Goal: Information Seeking & Learning: Learn about a topic

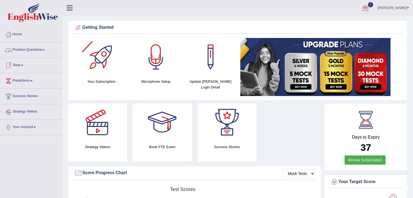
click at [17, 66] on link "Tests" at bounding box center [31, 65] width 62 height 14
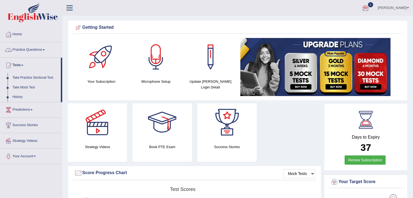
click at [36, 52] on link "Practice Questions" at bounding box center [31, 49] width 62 height 14
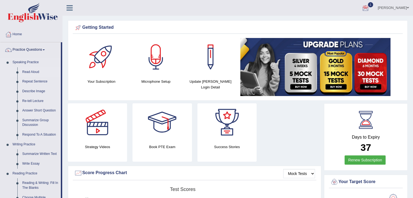
click at [26, 71] on link "Read Aloud" at bounding box center [40, 72] width 41 height 10
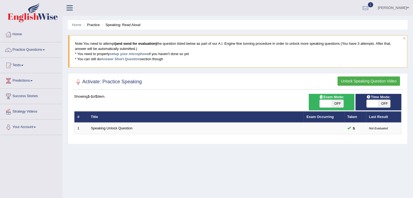
click at [377, 80] on button "Unlock Speaking Question Video" at bounding box center [369, 81] width 63 height 9
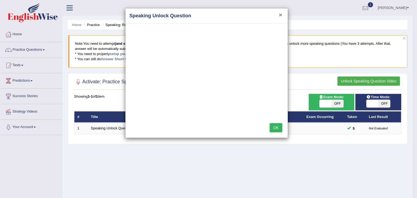
click at [280, 14] on button "×" at bounding box center [280, 15] width 3 height 6
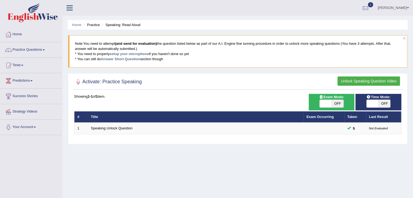
click at [328, 106] on span at bounding box center [326, 104] width 12 height 8
checkbox input "true"
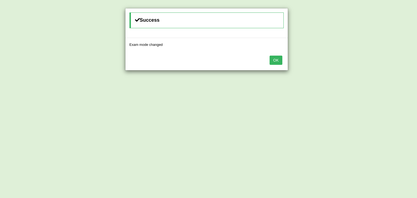
click at [279, 60] on button "OK" at bounding box center [276, 60] width 13 height 9
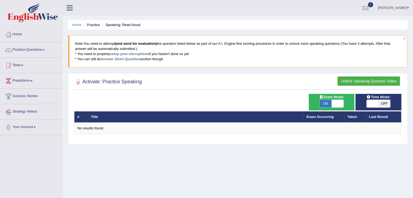
click at [374, 104] on span at bounding box center [373, 104] width 12 height 8
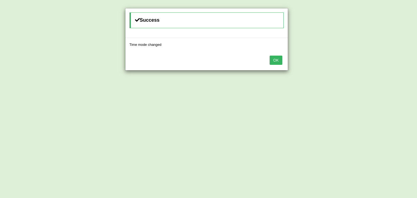
click at [280, 62] on button "OK" at bounding box center [276, 60] width 13 height 9
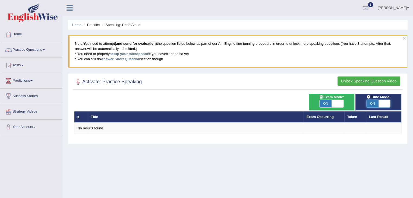
click at [386, 104] on span at bounding box center [385, 104] width 12 height 8
checkbox input "false"
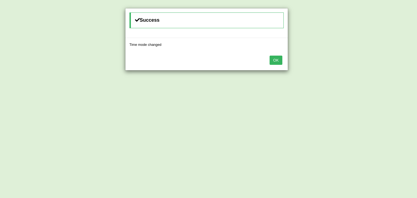
click at [276, 61] on button "OK" at bounding box center [276, 60] width 13 height 9
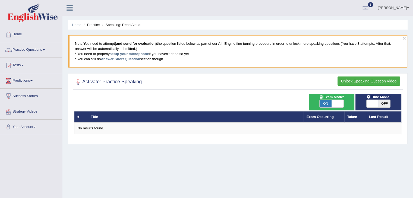
click at [332, 101] on span at bounding box center [338, 104] width 12 height 8
checkbox input "false"
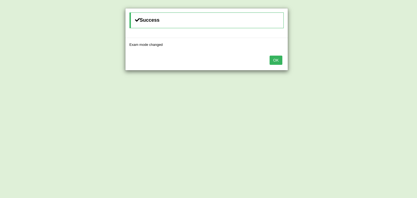
click at [275, 60] on button "OK" at bounding box center [276, 60] width 13 height 9
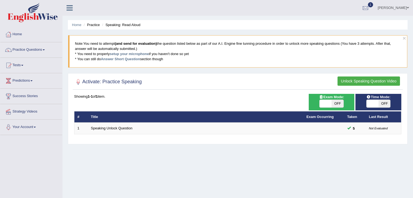
click at [375, 81] on button "Unlock Speaking Question Video" at bounding box center [369, 81] width 63 height 9
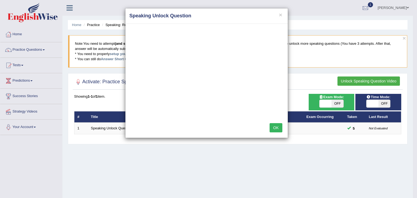
click at [276, 127] on button "OK" at bounding box center [276, 127] width 13 height 9
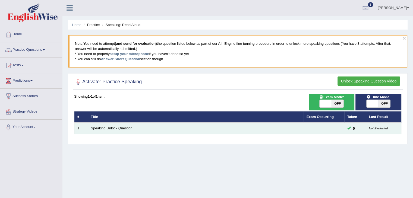
click at [123, 126] on link "Speaking Unlock Question" at bounding box center [112, 128] width 42 height 4
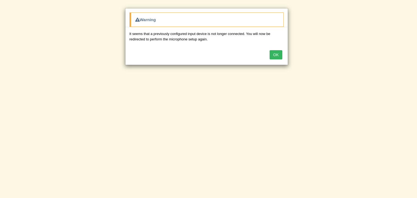
click at [275, 53] on button "OK" at bounding box center [276, 54] width 13 height 9
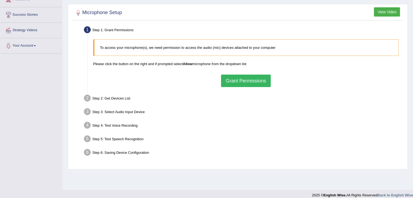
click at [253, 82] on button "Grant Permissions" at bounding box center [245, 81] width 49 height 13
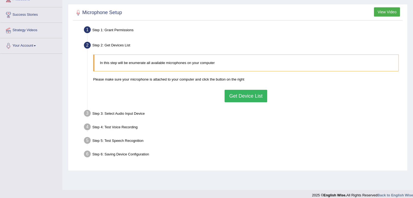
click at [248, 95] on button "Get Device List" at bounding box center [246, 96] width 42 height 13
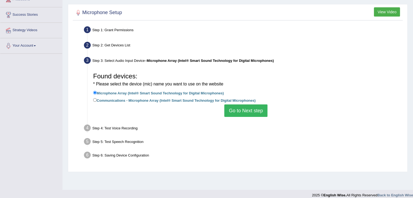
click at [244, 110] on button "Go to Next step" at bounding box center [246, 111] width 43 height 13
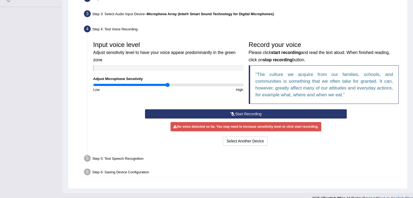
scroll to position [136, 0]
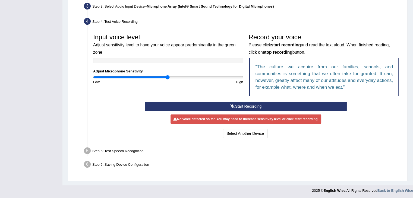
click at [245, 108] on button "Start Recording" at bounding box center [246, 106] width 202 height 9
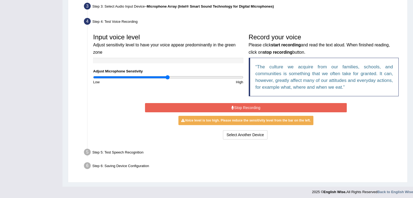
click at [232, 107] on icon at bounding box center [233, 108] width 3 height 4
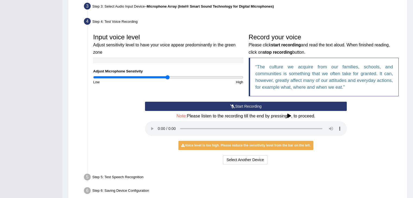
click at [232, 107] on icon at bounding box center [232, 107] width 5 height 4
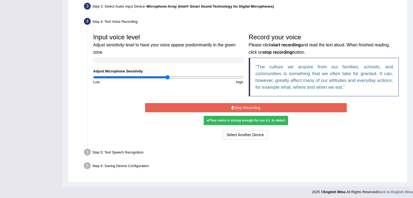
drag, startPoint x: 232, startPoint y: 107, endPoint x: 224, endPoint y: 107, distance: 8.2
click at [224, 107] on button "Stop Recording" at bounding box center [246, 107] width 202 height 9
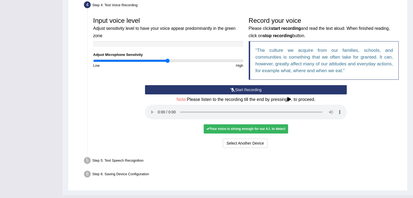
scroll to position [135, 0]
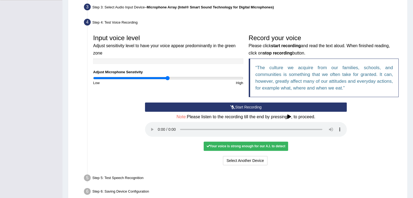
click at [291, 117] on icon at bounding box center [290, 117] width 4 height 4
click at [261, 144] on div "Your voice is strong enough for our A.I. to detect" at bounding box center [246, 146] width 84 height 9
click at [288, 115] on h4 "Note: Please listen to the recording till the end by pressing , to proceed." at bounding box center [246, 117] width 202 height 5
click at [276, 145] on div "Your voice is strong enough for our A.I. to detect" at bounding box center [246, 146] width 84 height 9
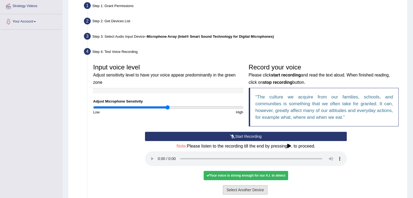
scroll to position [162, 0]
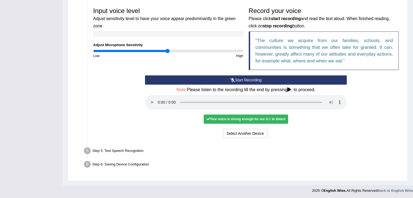
click at [260, 121] on div "Your voice is strong enough for our A.I. to detect" at bounding box center [246, 119] width 84 height 9
click at [254, 132] on button "Select Another Device" at bounding box center [245, 133] width 45 height 9
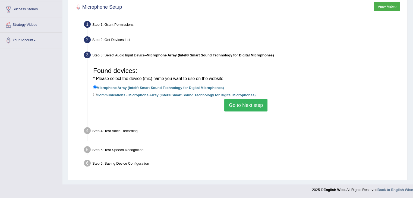
scroll to position [87, 0]
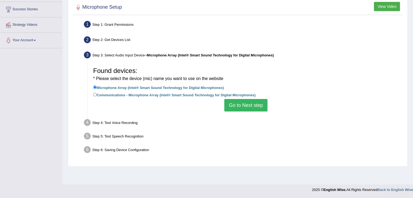
click at [200, 97] on label "Communications - Microphone Array (Intel® Smart Sound Technology for Digital Mi…" at bounding box center [174, 95] width 163 height 6
click at [97, 96] on input "Communications - Microphone Array (Intel® Smart Sound Technology for Digital Mi…" at bounding box center [95, 95] width 4 height 4
radio input "true"
click at [239, 107] on button "Go to Next step" at bounding box center [246, 105] width 43 height 13
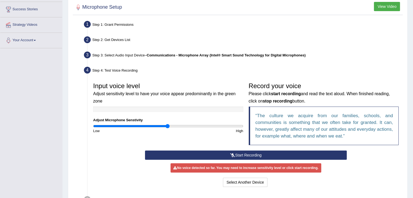
click at [246, 156] on button "Start Recording" at bounding box center [246, 155] width 202 height 9
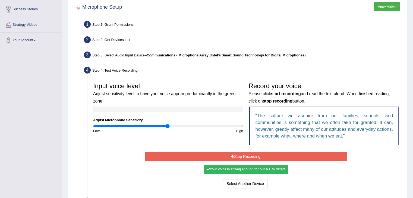
click at [246, 156] on button "Stop Recording" at bounding box center [246, 156] width 202 height 9
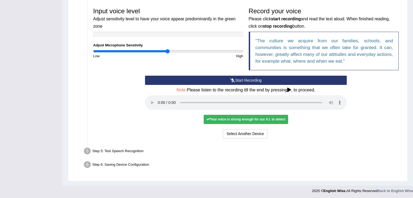
scroll to position [162, 0]
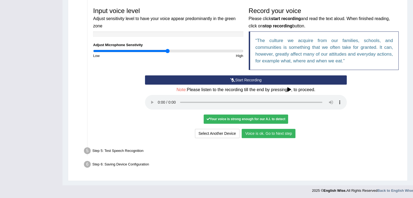
click at [285, 136] on button "Voice is ok. Go to Next step" at bounding box center [269, 133] width 54 height 9
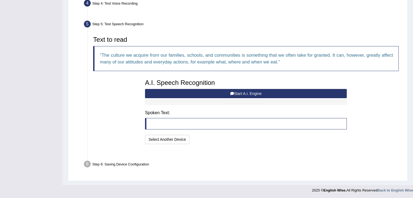
scroll to position [141, 0]
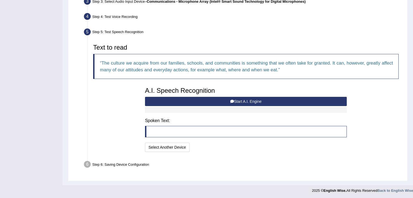
click at [236, 128] on blockquote at bounding box center [246, 131] width 202 height 11
click at [242, 100] on button "Start A.I. Engine" at bounding box center [246, 101] width 202 height 9
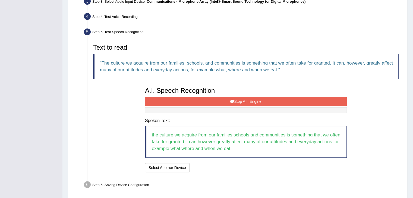
click at [211, 100] on button "Stop A.I. Engine" at bounding box center [246, 101] width 202 height 9
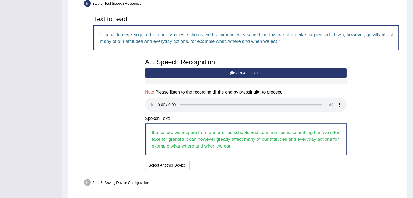
scroll to position [188, 0]
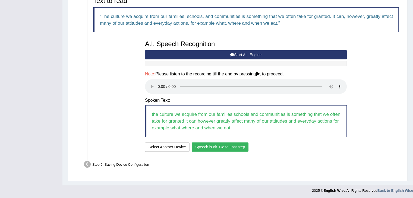
click at [235, 147] on button "Speech is ok. Go to Last step" at bounding box center [220, 147] width 57 height 9
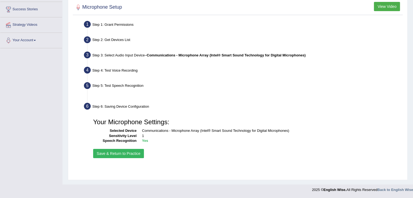
scroll to position [87, 0]
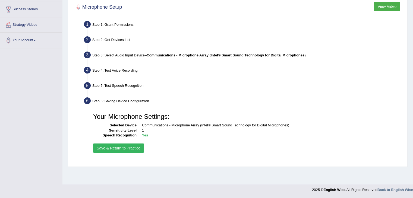
click at [129, 148] on button "Save & Return to Practice" at bounding box center [118, 148] width 51 height 9
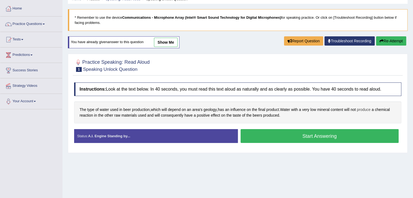
scroll to position [27, 0]
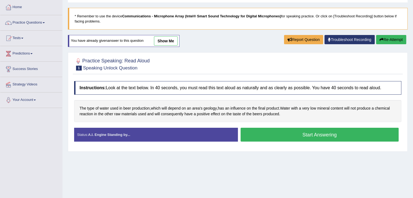
click at [322, 132] on button "Start Answering" at bounding box center [320, 135] width 158 height 14
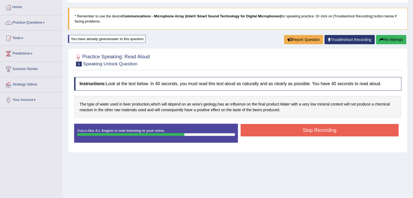
click at [320, 132] on button "Stop Recording" at bounding box center [320, 130] width 158 height 13
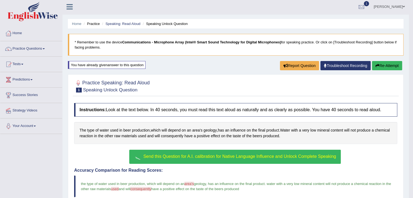
scroll to position [0, 0]
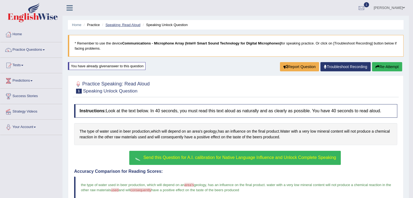
click at [133, 23] on link "Speaking: Read Aloud" at bounding box center [122, 25] width 35 height 4
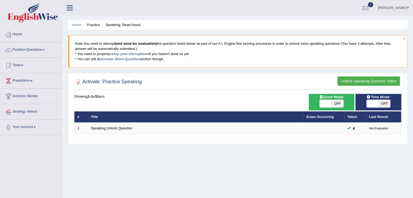
click at [376, 83] on button "Unlock Speaking Question Video" at bounding box center [369, 81] width 63 height 9
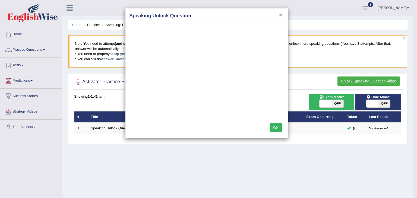
click at [279, 14] on button "×" at bounding box center [280, 15] width 3 height 6
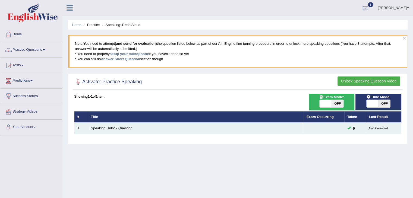
click at [124, 127] on link "Speaking Unlock Question" at bounding box center [112, 128] width 42 height 4
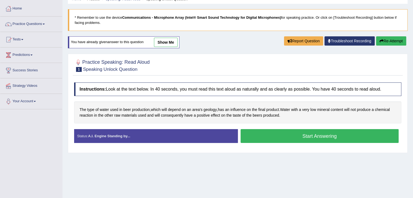
scroll to position [27, 0]
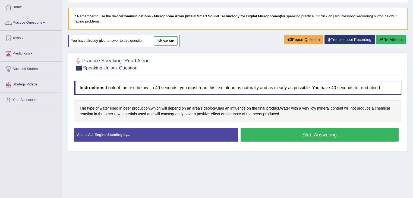
click at [345, 136] on button "Start Answering" at bounding box center [320, 135] width 158 height 14
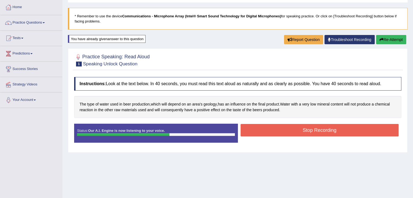
click at [327, 130] on button "Stop Recording" at bounding box center [320, 130] width 158 height 13
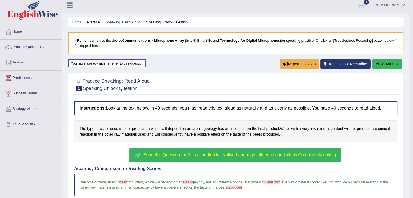
scroll to position [0, 0]
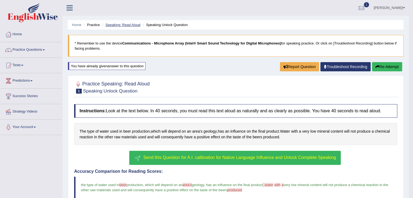
click at [131, 26] on link "Speaking: Read Aloud" at bounding box center [122, 25] width 35 height 4
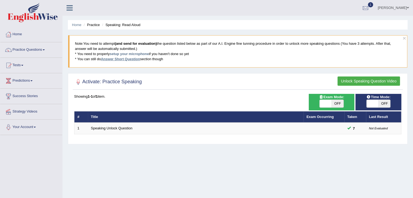
click at [120, 60] on link "Answer Short Question" at bounding box center [120, 59] width 39 height 4
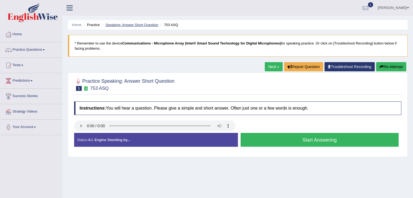
click at [126, 26] on link "Speaking: Answer Short Question" at bounding box center [131, 25] width 53 height 4
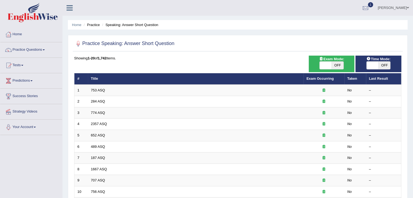
click at [375, 66] on span at bounding box center [373, 66] width 12 height 8
checkbox input "true"
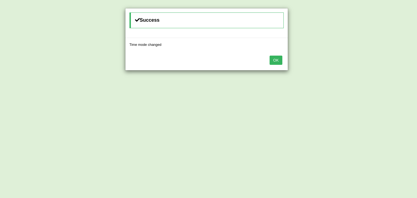
click at [277, 61] on button "OK" at bounding box center [276, 60] width 13 height 9
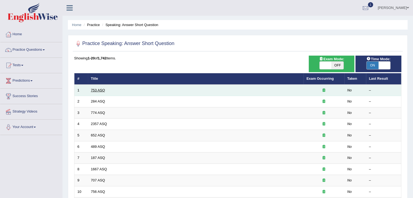
click at [102, 91] on link "753 ASQ" at bounding box center [98, 90] width 14 height 4
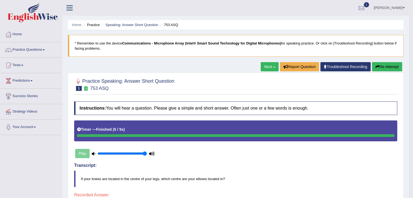
click at [267, 68] on link "Next »" at bounding box center [270, 66] width 18 height 9
click at [269, 68] on link "Next »" at bounding box center [270, 66] width 18 height 9
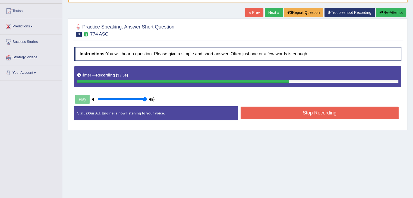
click at [345, 112] on button "Stop Recording" at bounding box center [320, 113] width 158 height 13
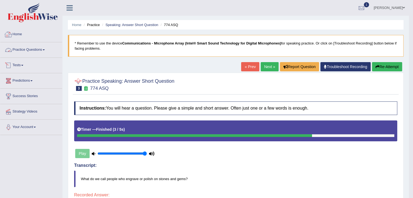
click at [43, 54] on link "Practice Questions" at bounding box center [31, 49] width 62 height 14
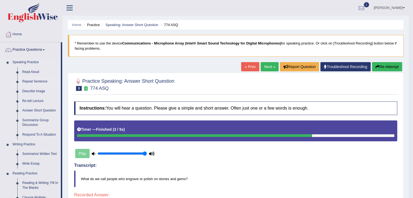
click at [41, 82] on link "Repeat Sentence" at bounding box center [40, 82] width 41 height 10
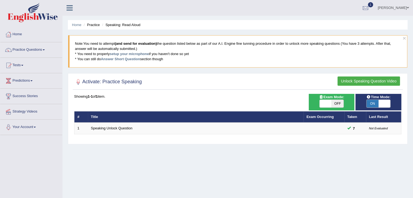
click at [346, 83] on button "Unlock Speaking Question Video" at bounding box center [369, 81] width 63 height 9
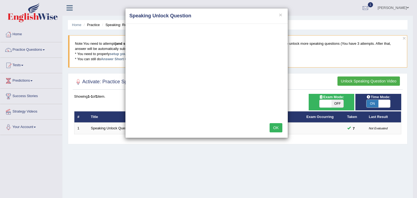
click at [273, 128] on button "OK" at bounding box center [276, 127] width 13 height 9
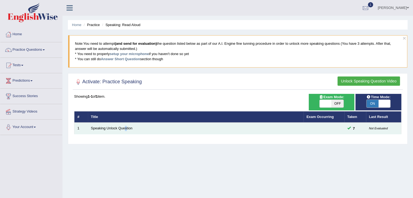
click at [126, 130] on td "Speaking Unlock Question" at bounding box center [196, 128] width 216 height 11
click at [126, 129] on link "Speaking Unlock Question" at bounding box center [112, 128] width 42 height 4
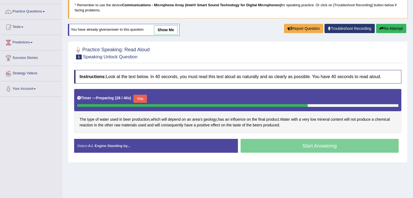
scroll to position [60, 0]
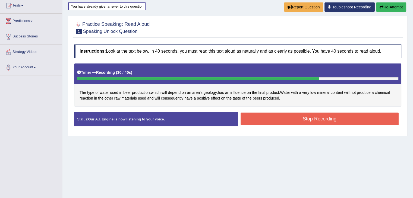
click at [296, 120] on button "Stop Recording" at bounding box center [320, 119] width 158 height 13
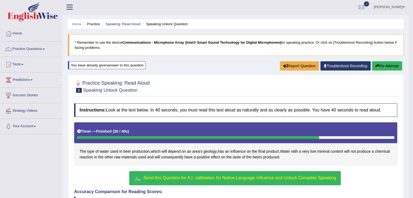
scroll to position [0, 0]
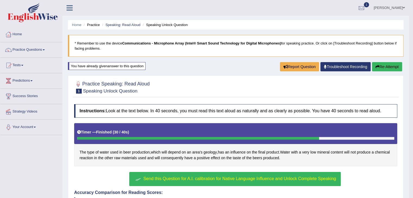
click at [117, 65] on div "You have already given answer to this question" at bounding box center [107, 66] width 78 height 8
click at [135, 65] on div "You have already given answer to this question" at bounding box center [107, 66] width 78 height 8
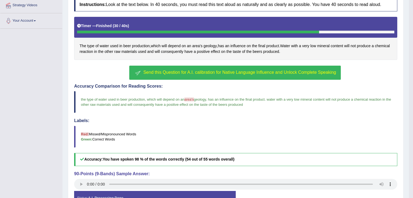
scroll to position [140, 0]
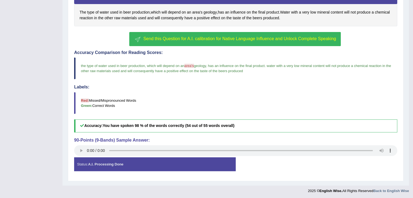
click at [175, 164] on div "Status: A.I. Processing Done" at bounding box center [155, 165] width 162 height 14
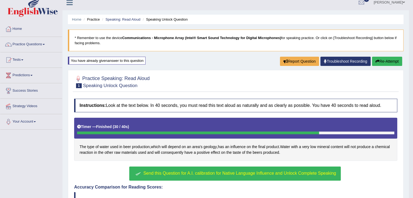
scroll to position [4, 0]
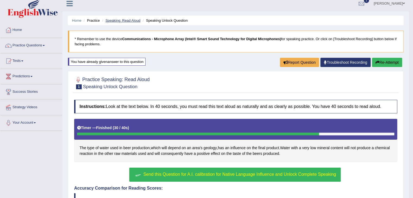
click at [118, 21] on link "Speaking: Read Aloud" at bounding box center [122, 20] width 35 height 4
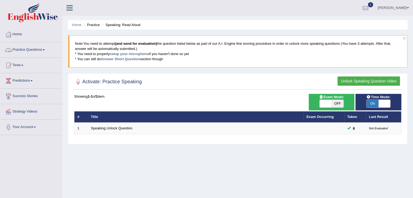
click at [32, 49] on link "Practice Questions" at bounding box center [31, 49] width 62 height 14
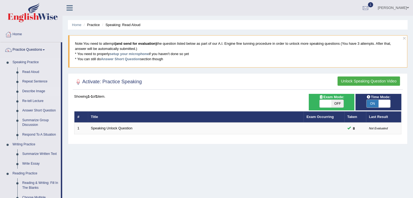
click at [35, 92] on link "Describe Image" at bounding box center [40, 92] width 41 height 10
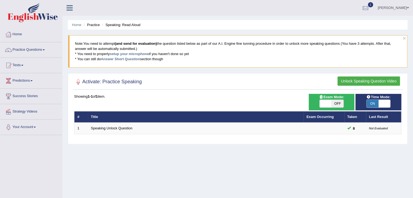
click at [11, 34] on div at bounding box center [8, 34] width 8 height 8
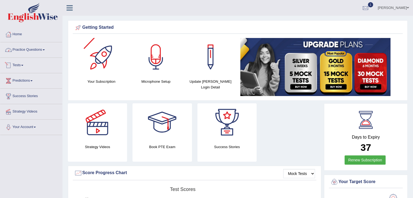
click at [29, 50] on link "Practice Questions" at bounding box center [31, 49] width 62 height 14
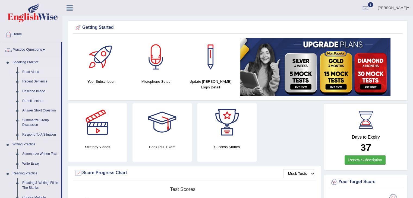
click at [35, 72] on link "Read Aloud" at bounding box center [40, 72] width 41 height 10
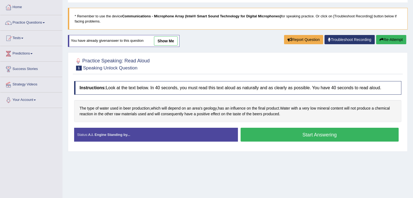
click at [264, 134] on button "Start Answering" at bounding box center [320, 135] width 158 height 14
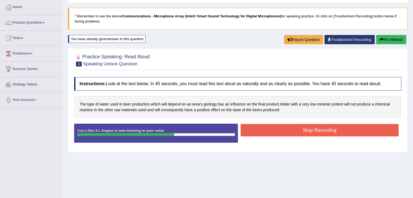
click at [283, 131] on button "Stop Recording" at bounding box center [320, 130] width 158 height 13
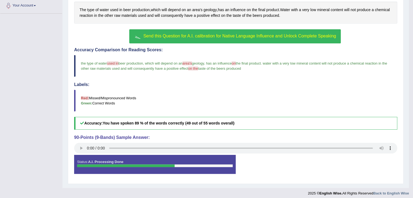
scroll to position [124, 0]
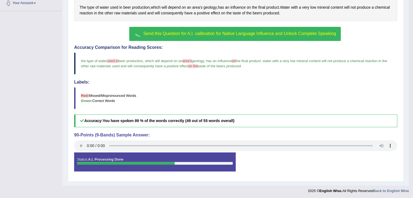
click at [201, 33] on span "Send this Question for A.I. calibration for Native Language Influence and Unloc…" at bounding box center [240, 33] width 193 height 5
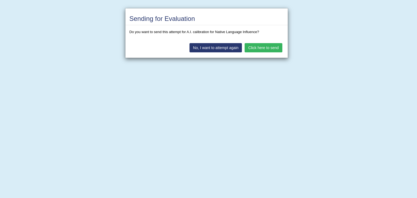
click at [257, 49] on button "Click here to send" at bounding box center [264, 47] width 38 height 9
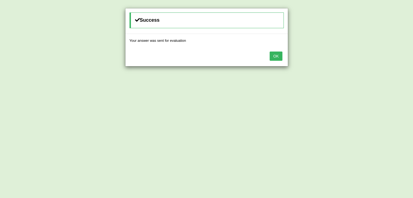
click at [275, 55] on button "OK" at bounding box center [276, 56] width 13 height 9
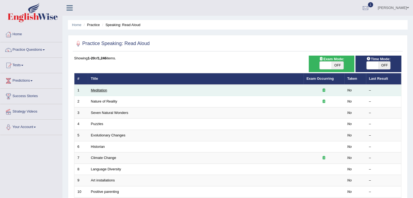
click at [102, 91] on link "Meditation" at bounding box center [99, 90] width 16 height 4
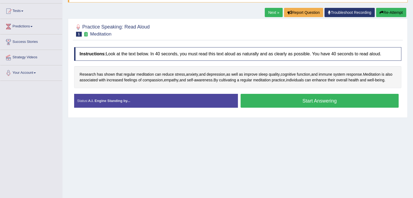
click at [264, 108] on button "Start Answering" at bounding box center [320, 101] width 158 height 14
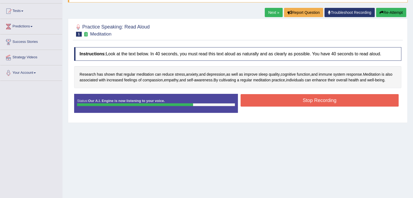
click at [264, 107] on button "Stop Recording" at bounding box center [320, 100] width 158 height 13
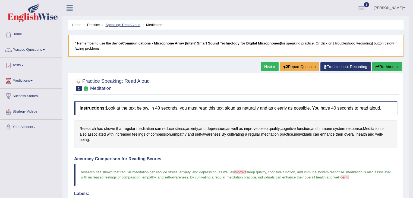
click at [131, 24] on link "Speaking: Read Aloud" at bounding box center [122, 25] width 35 height 4
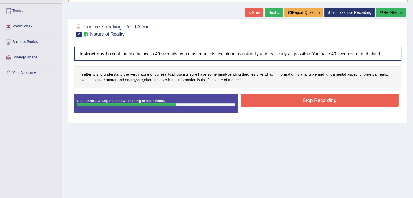
click at [345, 104] on button "Stop Recording" at bounding box center [320, 100] width 158 height 13
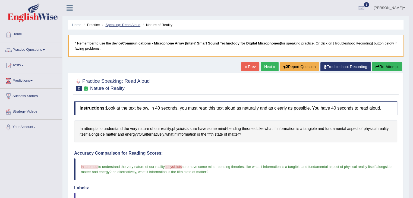
click at [130, 23] on link "Speaking: Read Aloud" at bounding box center [122, 25] width 35 height 4
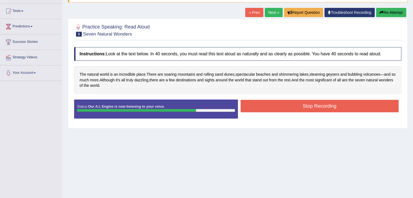
click at [295, 104] on button "Stop Recording" at bounding box center [320, 106] width 158 height 13
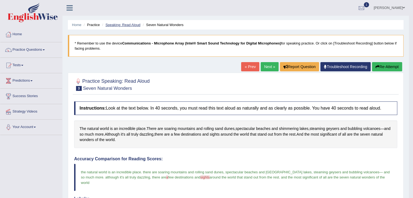
click at [127, 26] on link "Speaking: Read Aloud" at bounding box center [122, 25] width 35 height 4
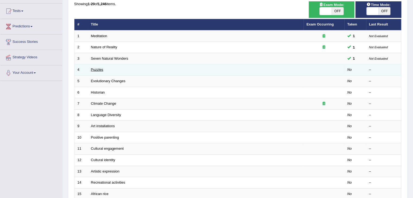
click at [99, 70] on link "Puzzles" at bounding box center [97, 70] width 13 height 4
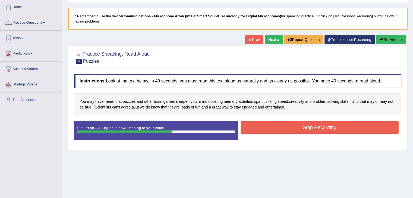
click at [285, 129] on button "Stop Recording" at bounding box center [320, 127] width 158 height 13
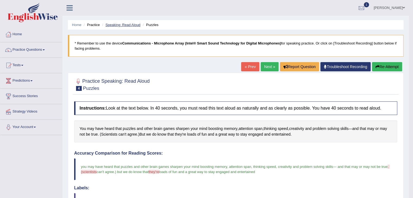
click at [127, 26] on link "Speaking: Read Aloud" at bounding box center [122, 25] width 35 height 4
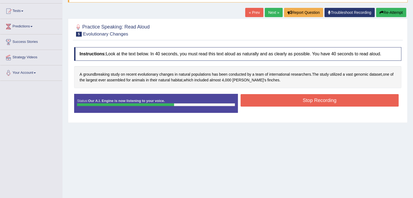
click at [278, 102] on button "Stop Recording" at bounding box center [320, 100] width 158 height 13
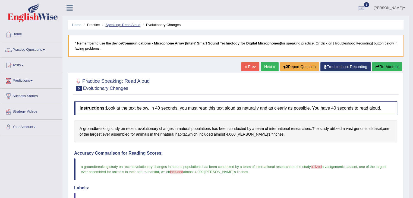
click at [134, 25] on link "Speaking: Read Aloud" at bounding box center [122, 25] width 35 height 4
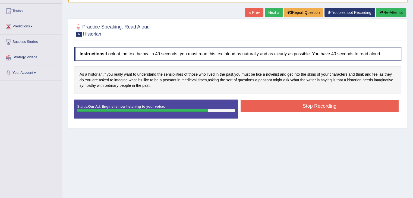
click at [299, 107] on button "Stop Recording" at bounding box center [320, 106] width 158 height 13
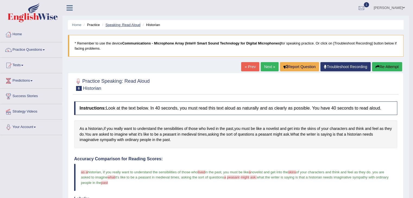
click at [131, 26] on link "Speaking: Read Aloud" at bounding box center [122, 25] width 35 height 4
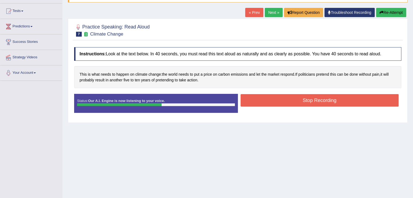
click at [317, 104] on button "Stop Recording" at bounding box center [320, 100] width 158 height 13
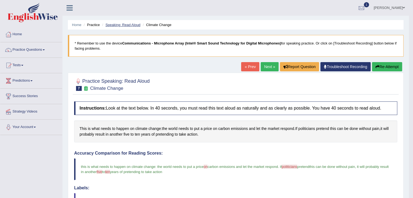
click at [127, 26] on link "Speaking: Read Aloud" at bounding box center [122, 25] width 35 height 4
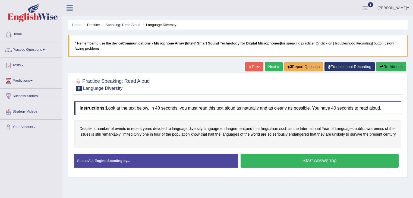
click at [272, 154] on button "Start Answering" at bounding box center [320, 161] width 158 height 14
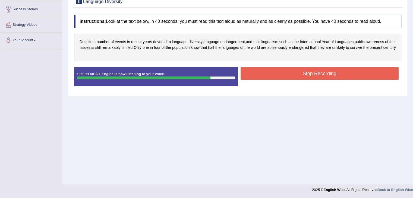
click at [272, 77] on button "Stop Recording" at bounding box center [320, 73] width 158 height 13
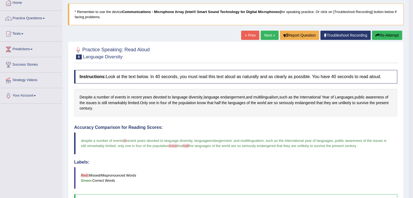
scroll to position [31, 0]
click at [263, 34] on link "Next »" at bounding box center [270, 35] width 18 height 9
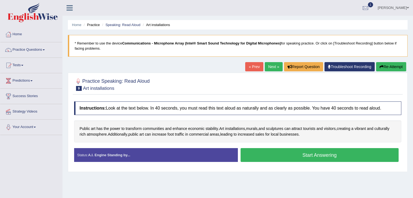
click at [272, 148] on button "Start Answering" at bounding box center [320, 155] width 158 height 14
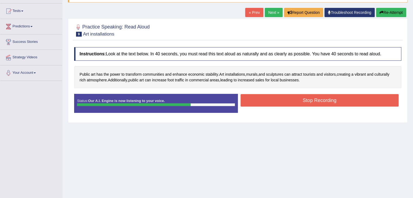
click at [272, 101] on button "Stop Recording" at bounding box center [320, 100] width 158 height 13
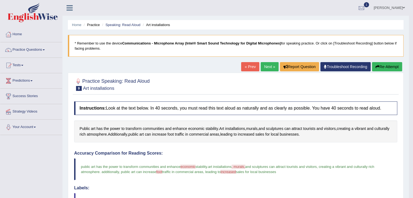
click at [270, 68] on link "Next »" at bounding box center [270, 66] width 18 height 9
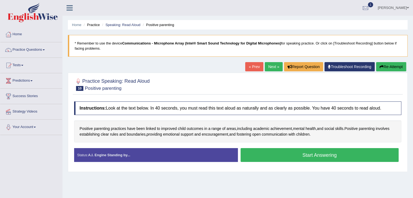
click at [288, 156] on button "Start Answering" at bounding box center [320, 155] width 158 height 14
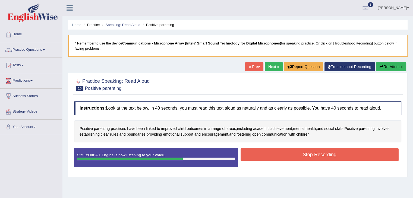
click at [342, 155] on button "Stop Recording" at bounding box center [320, 155] width 158 height 13
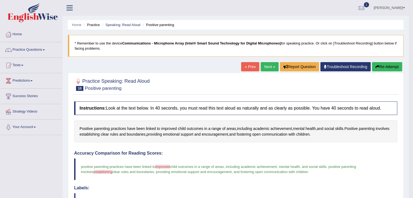
click at [269, 67] on link "Next »" at bounding box center [270, 66] width 18 height 9
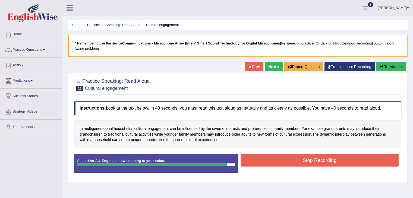
click at [358, 159] on button "Stop Recording" at bounding box center [320, 160] width 158 height 13
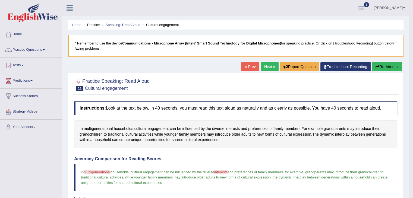
click at [270, 68] on link "Next »" at bounding box center [270, 66] width 18 height 9
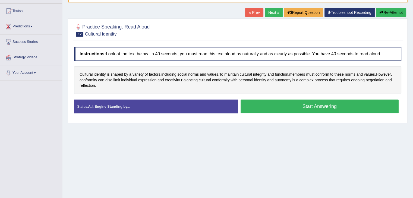
click at [269, 105] on button "Start Answering" at bounding box center [320, 107] width 158 height 14
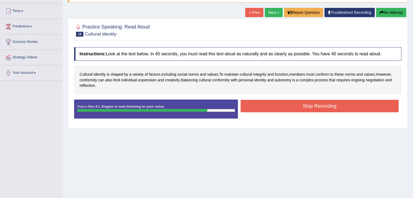
click at [269, 105] on button "Stop Recording" at bounding box center [320, 106] width 158 height 13
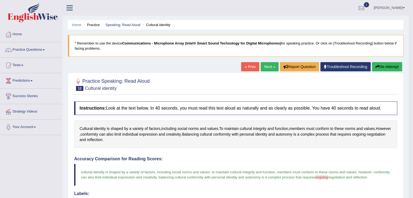
click at [270, 67] on link "Next »" at bounding box center [270, 66] width 18 height 9
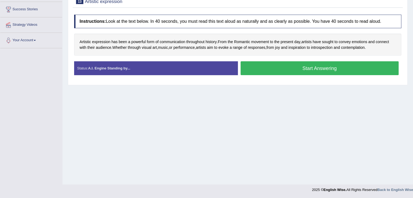
click at [273, 71] on button "Start Answering" at bounding box center [320, 68] width 158 height 14
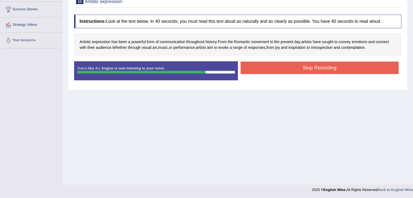
click at [273, 71] on button "Stop Recording" at bounding box center [320, 68] width 158 height 13
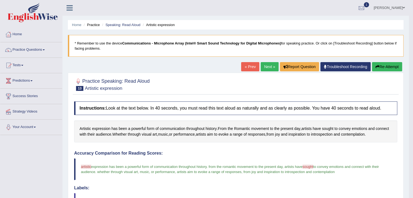
click at [264, 64] on link "Next »" at bounding box center [270, 66] width 18 height 9
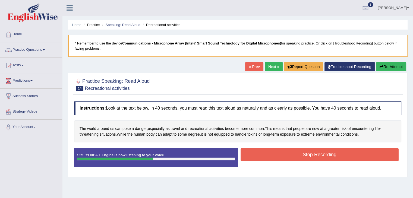
click at [283, 161] on div "Stop Recording" at bounding box center [320, 156] width 164 height 14
click at [283, 156] on button "Stop Recording" at bounding box center [320, 155] width 158 height 13
